Goal: Task Accomplishment & Management: Use online tool/utility

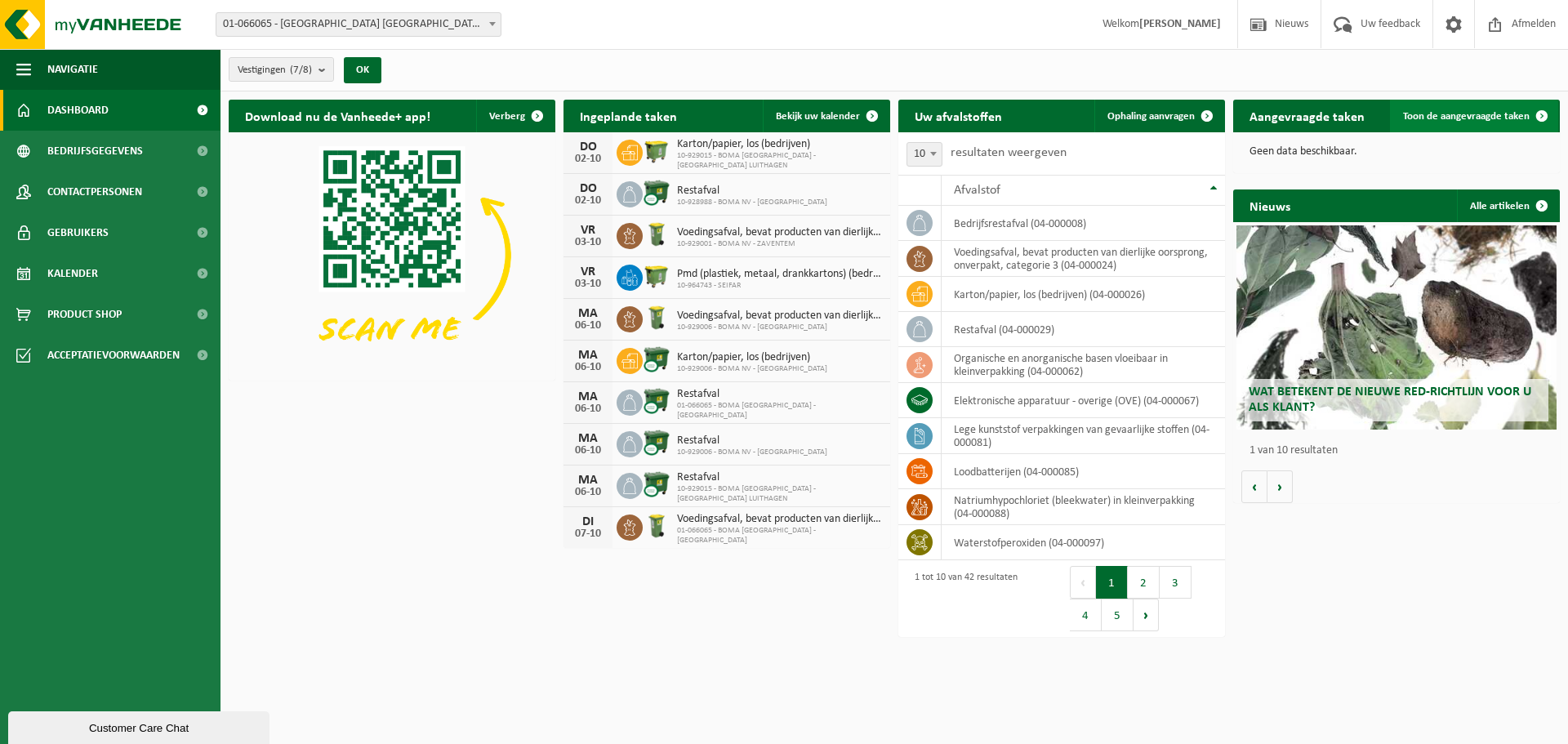
click at [1512, 116] on span "Toon de aangevraagde taken" at bounding box center [1466, 117] width 126 height 11
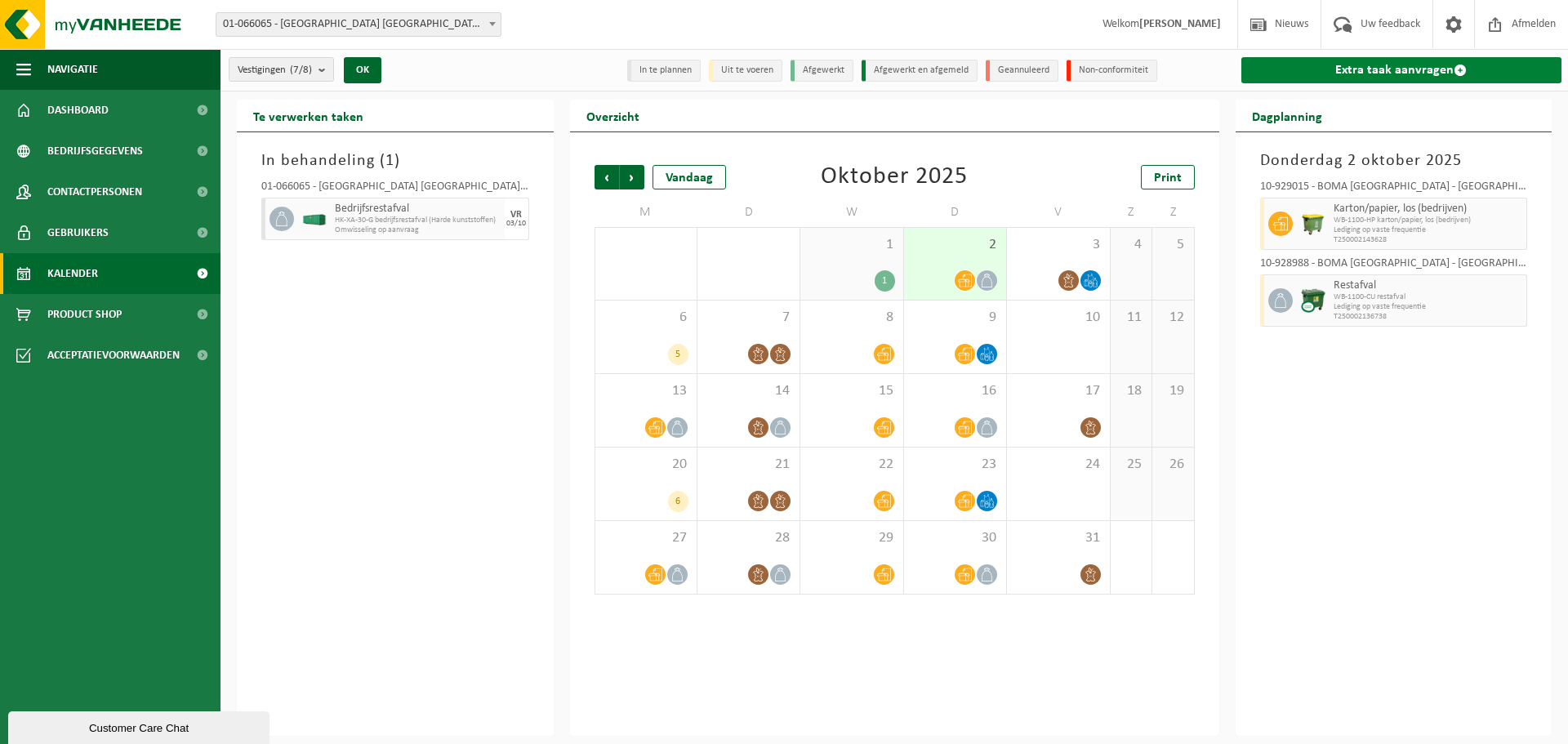
click at [1415, 72] on link "Extra taak aanvragen" at bounding box center [1402, 70] width 321 height 26
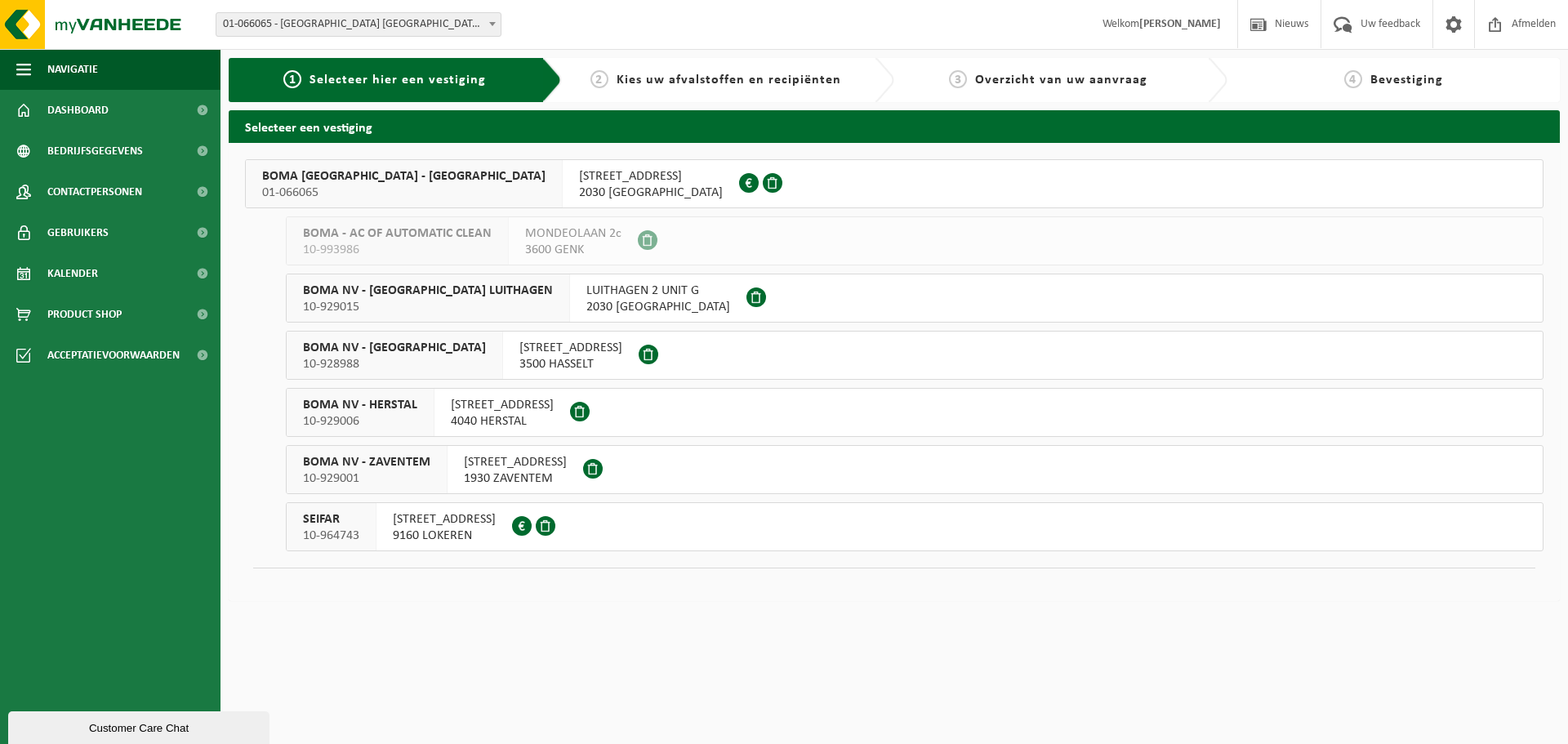
click at [485, 170] on span "BOMA [GEOGRAPHIC_DATA] - [GEOGRAPHIC_DATA]" at bounding box center [404, 177] width 283 height 16
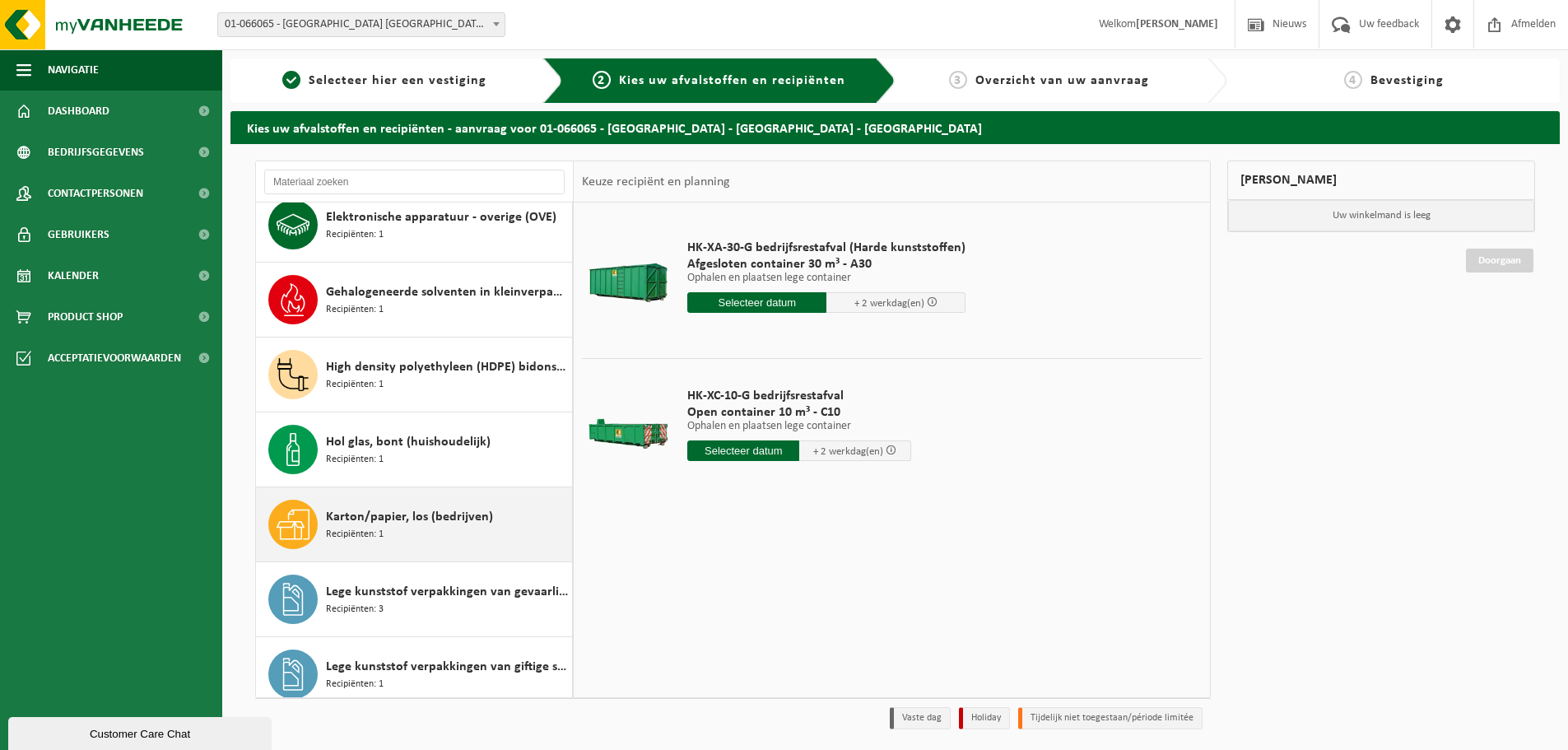
click at [457, 516] on span "Karton/papier, los (bedrijven)" at bounding box center [409, 517] width 167 height 20
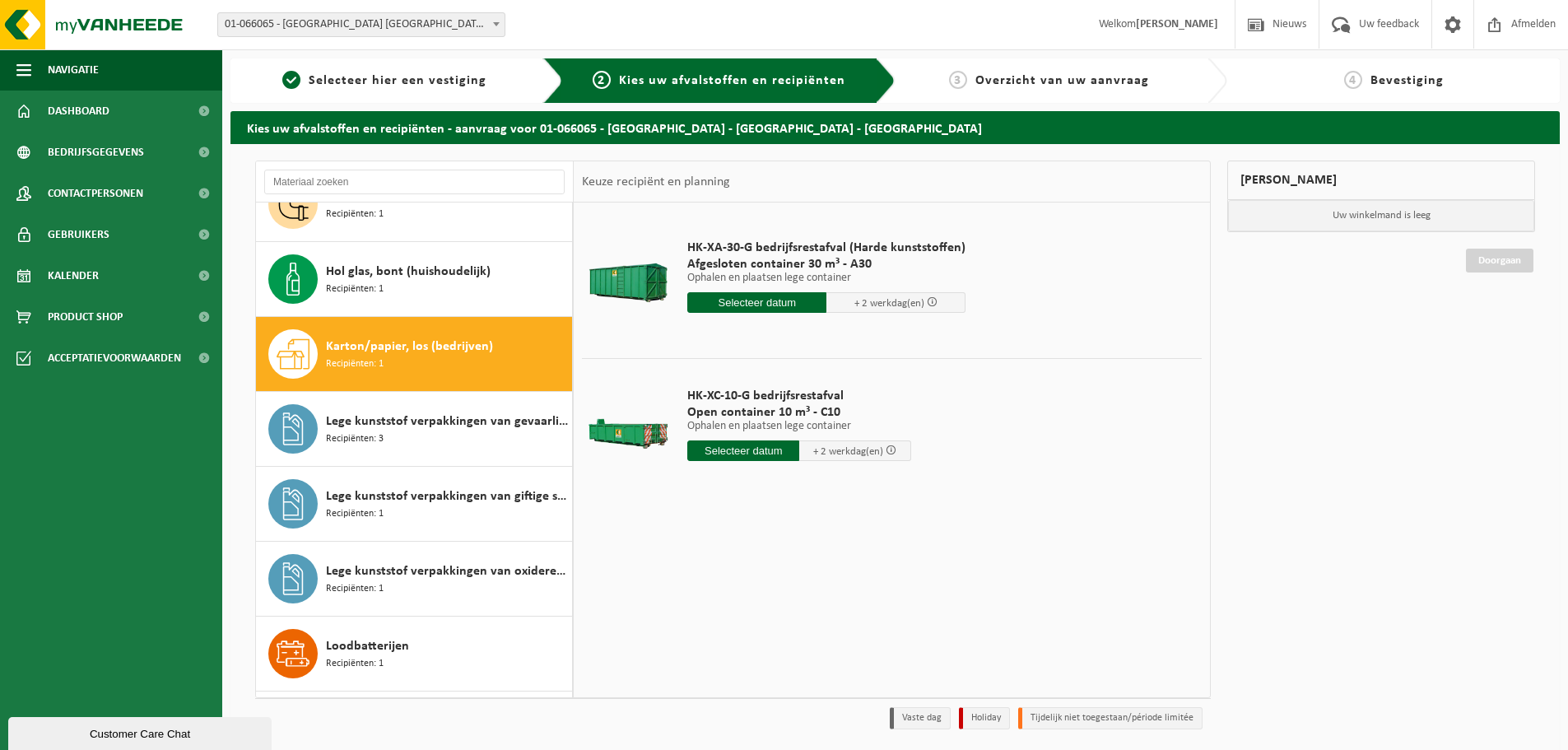
scroll to position [450, 0]
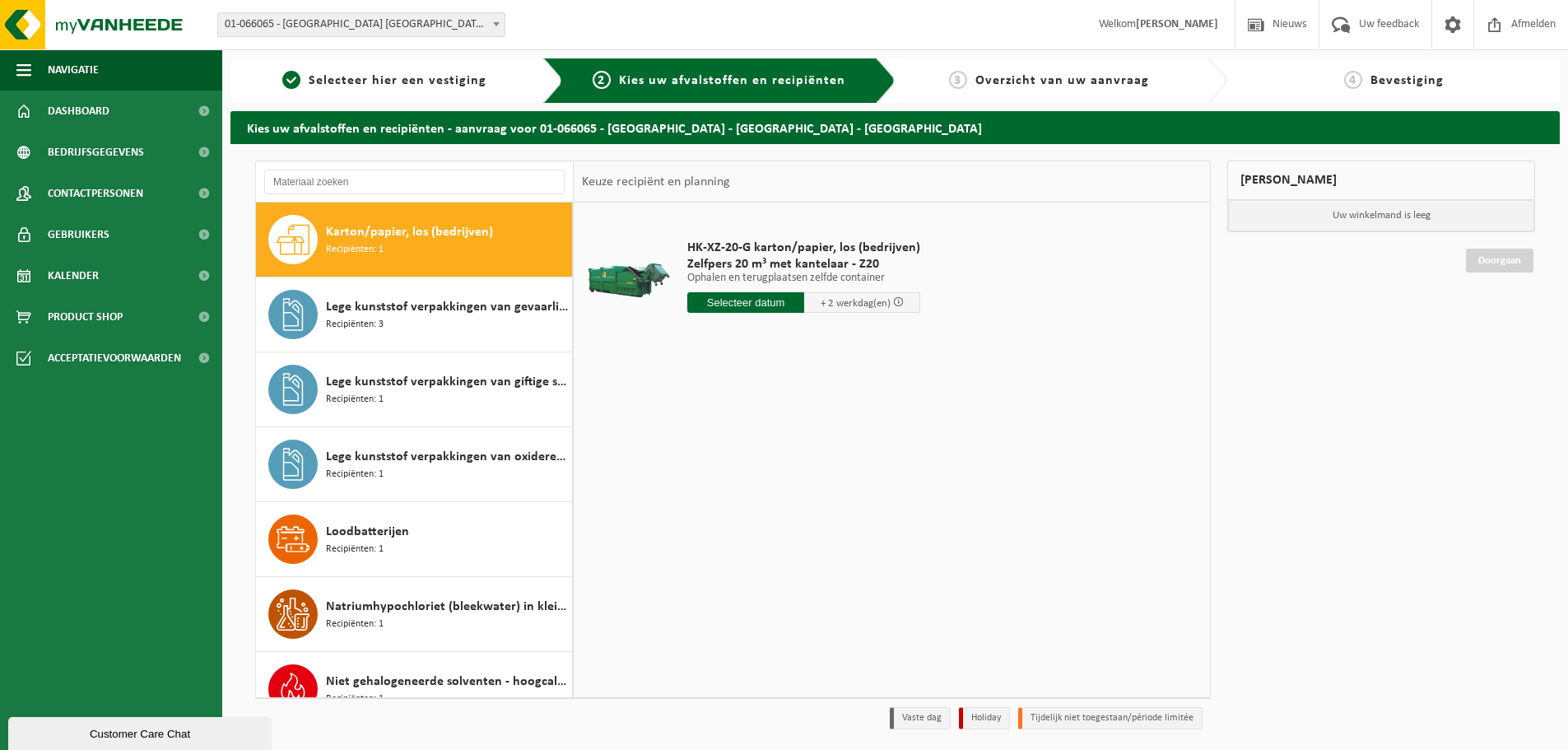
click at [762, 309] on input "text" at bounding box center [745, 302] width 117 height 21
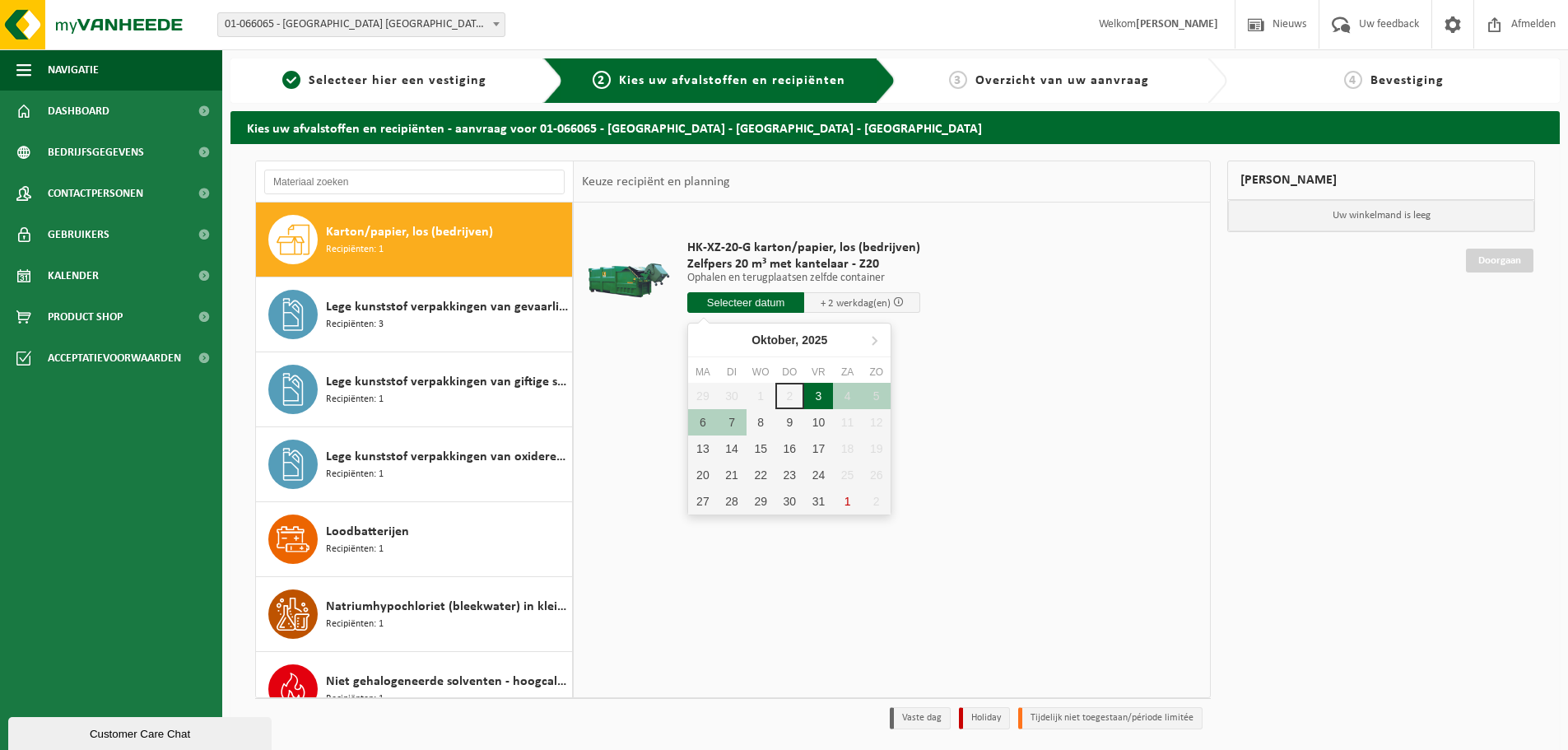
click at [813, 399] on div "3" at bounding box center [818, 395] width 29 height 26
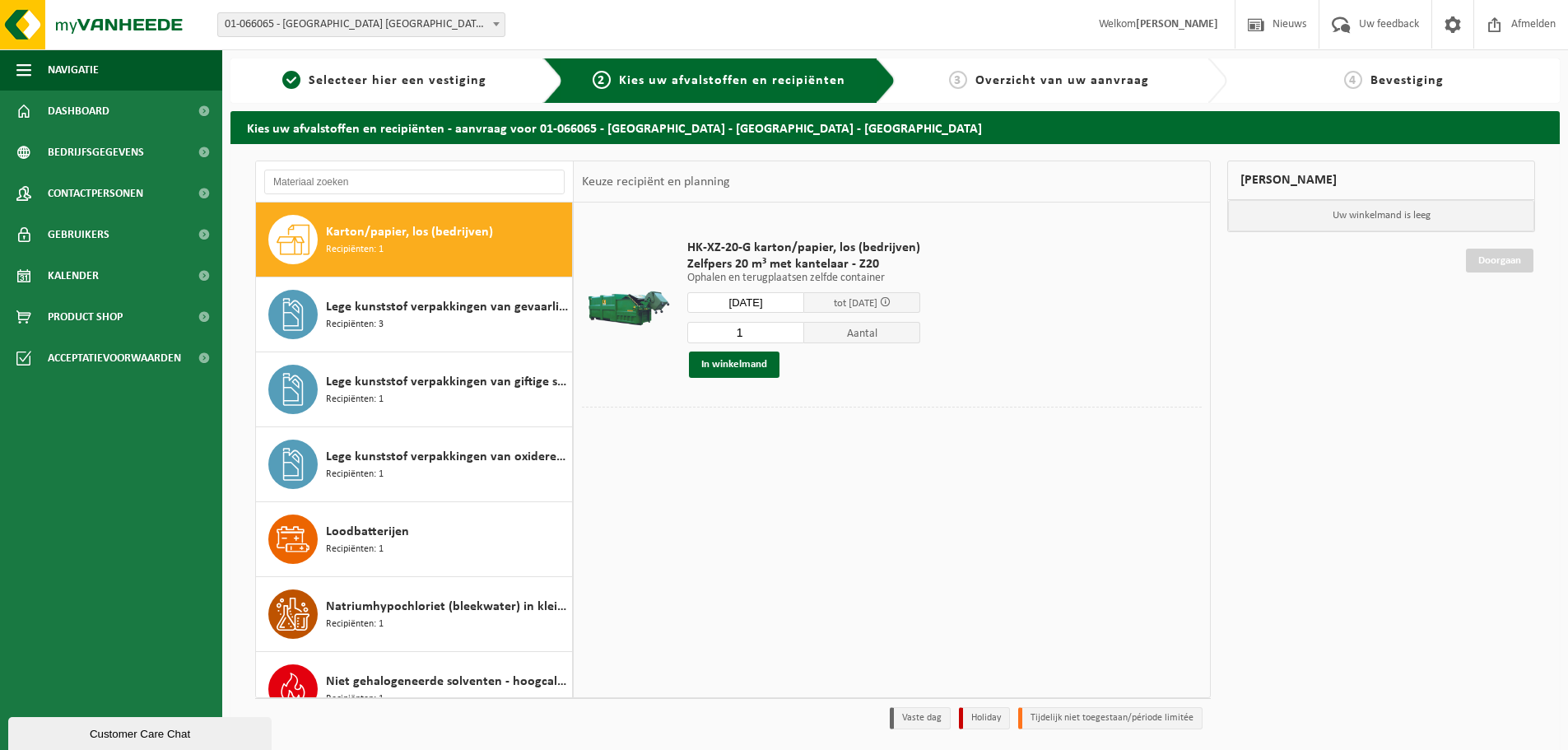
type input "Van 2025-10-03"
click at [740, 367] on button "In winkelmand" at bounding box center [734, 365] width 90 height 26
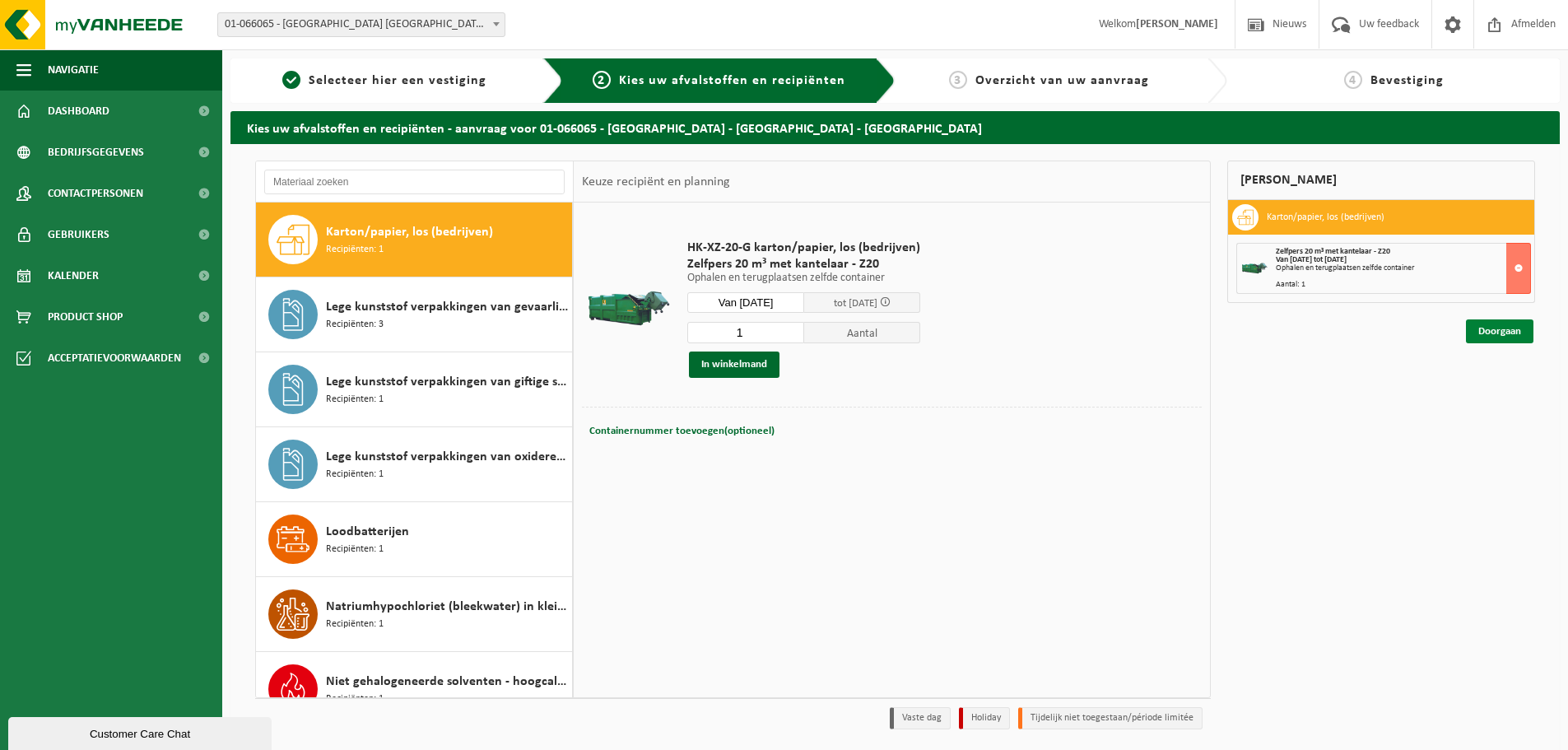
click at [1499, 341] on link "Doorgaan" at bounding box center [1499, 331] width 68 height 24
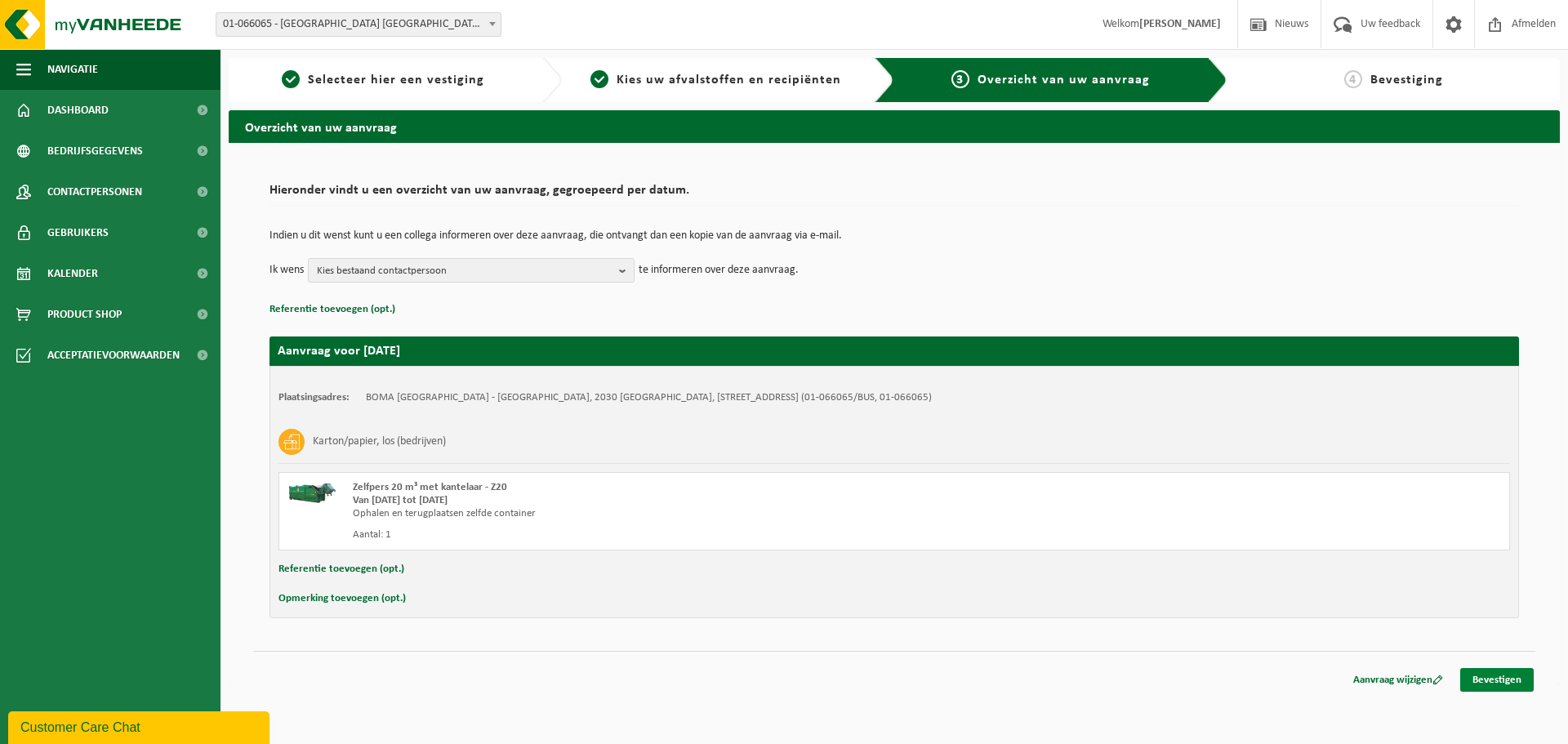
click at [1500, 677] on link "Bevestigen" at bounding box center [1497, 680] width 74 height 23
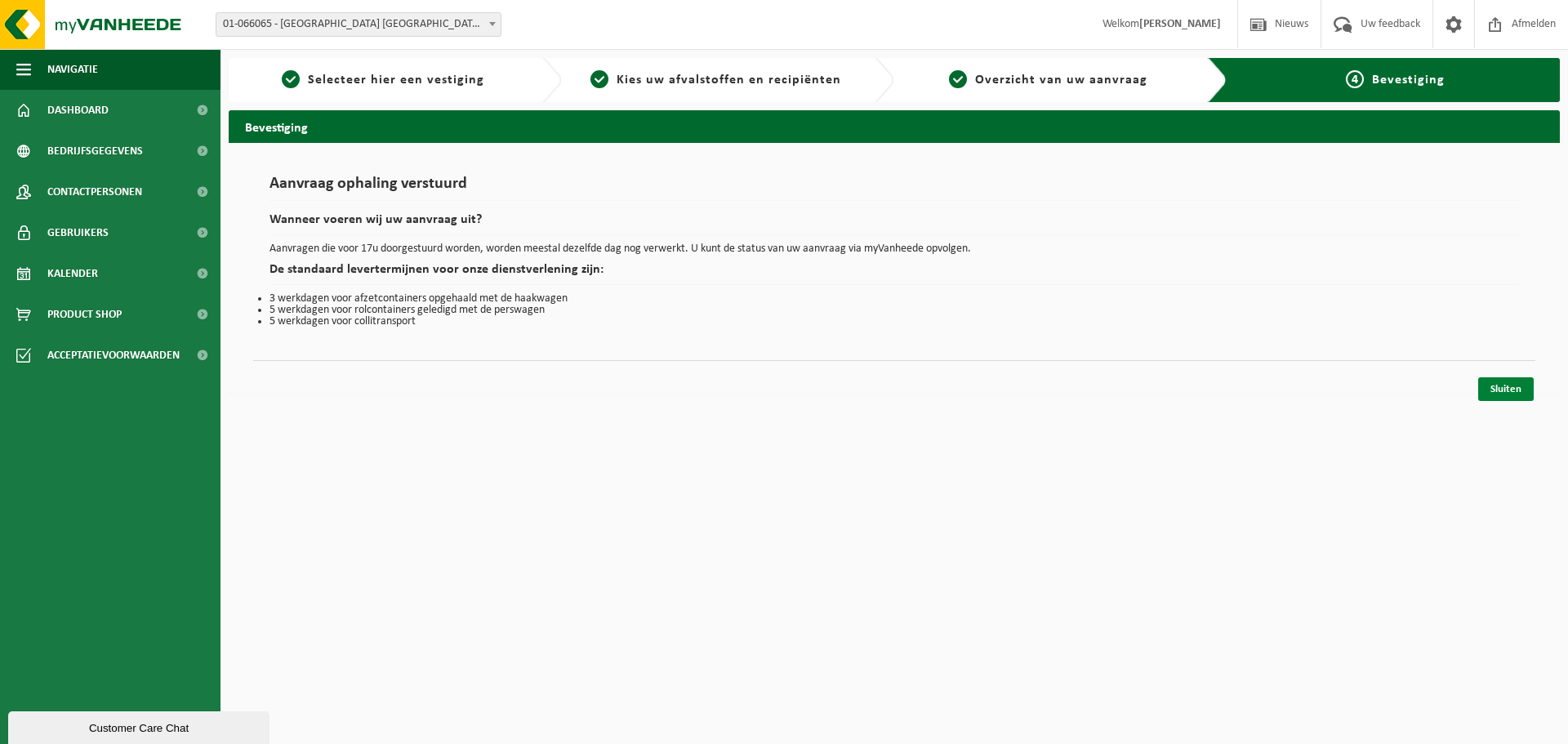
click at [1508, 387] on link "Sluiten" at bounding box center [1506, 390] width 56 height 23
